Goal: Task Accomplishment & Management: Manage account settings

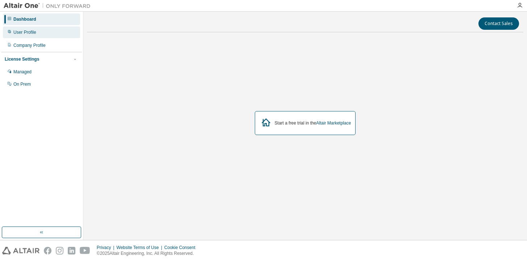
click at [28, 35] on div "User Profile" at bounding box center [41, 32] width 77 height 12
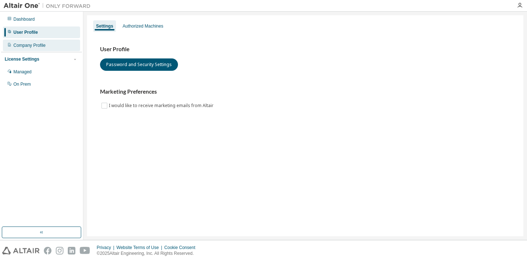
click at [28, 49] on div "Company Profile" at bounding box center [41, 46] width 77 height 12
